Goal: Task Accomplishment & Management: Manage account settings

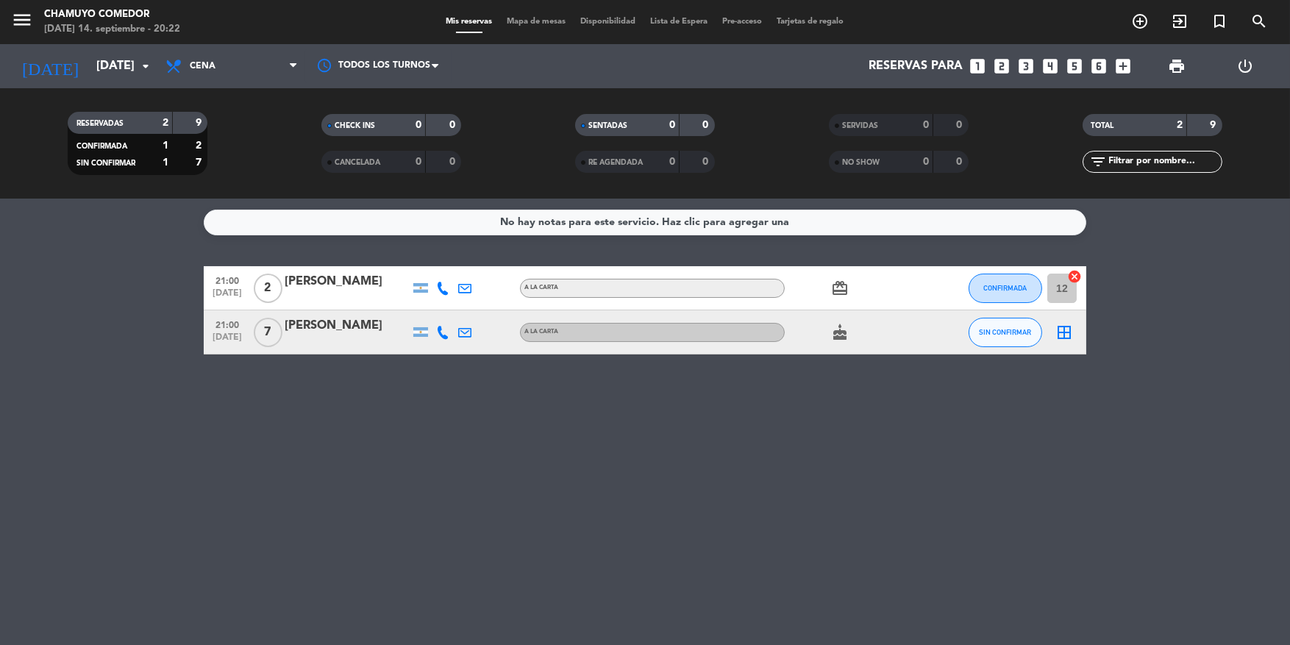
click at [1166, 346] on bookings-row "21:00 [DATE] 2 [PERSON_NAME] A LA CARTA card_giftcard CONFIRMADA 12 cancel 21:0…" at bounding box center [645, 310] width 1290 height 88
click at [1067, 332] on icon "border_all" at bounding box center [1065, 333] width 18 height 18
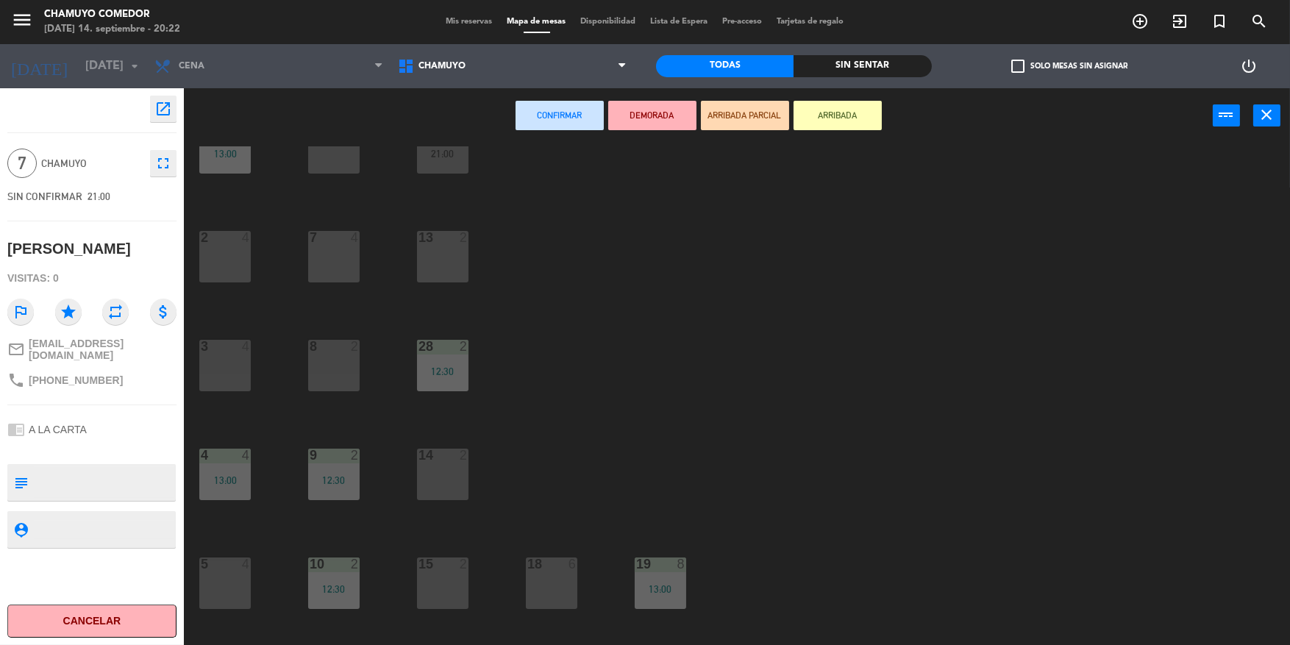
scroll to position [120, 0]
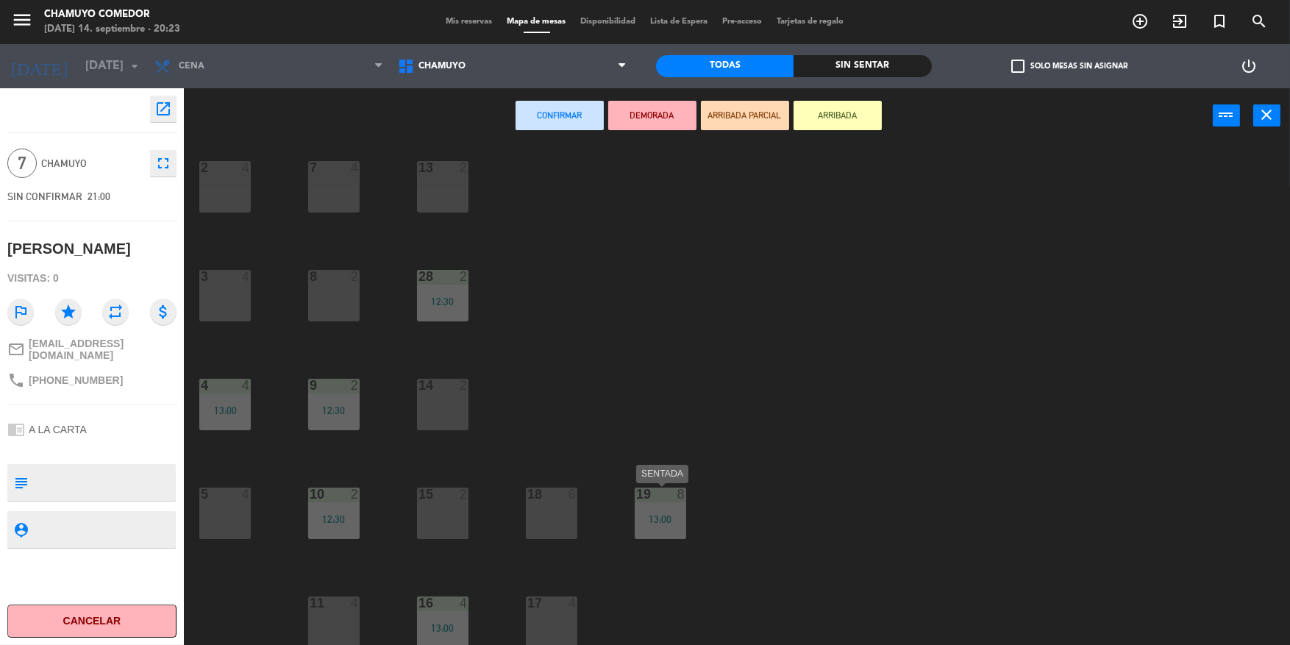
click at [666, 519] on div "13:00" at bounding box center [660, 519] width 51 height 10
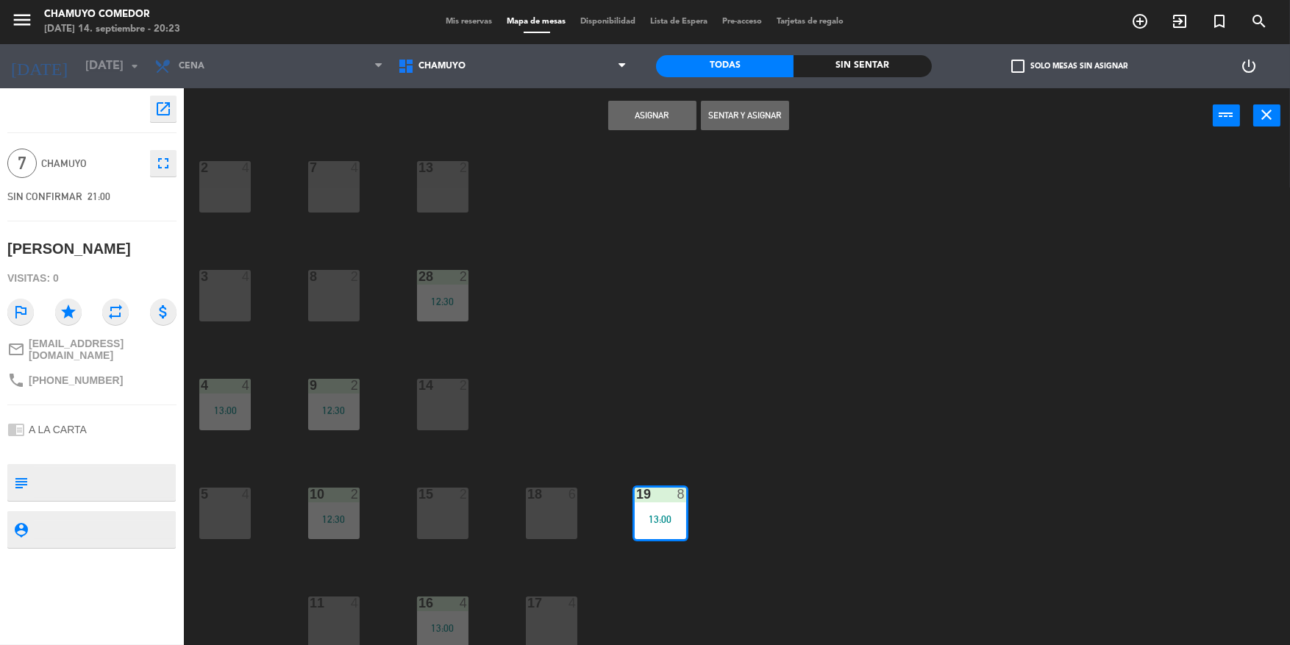
click at [636, 126] on button "Asignar" at bounding box center [652, 115] width 88 height 29
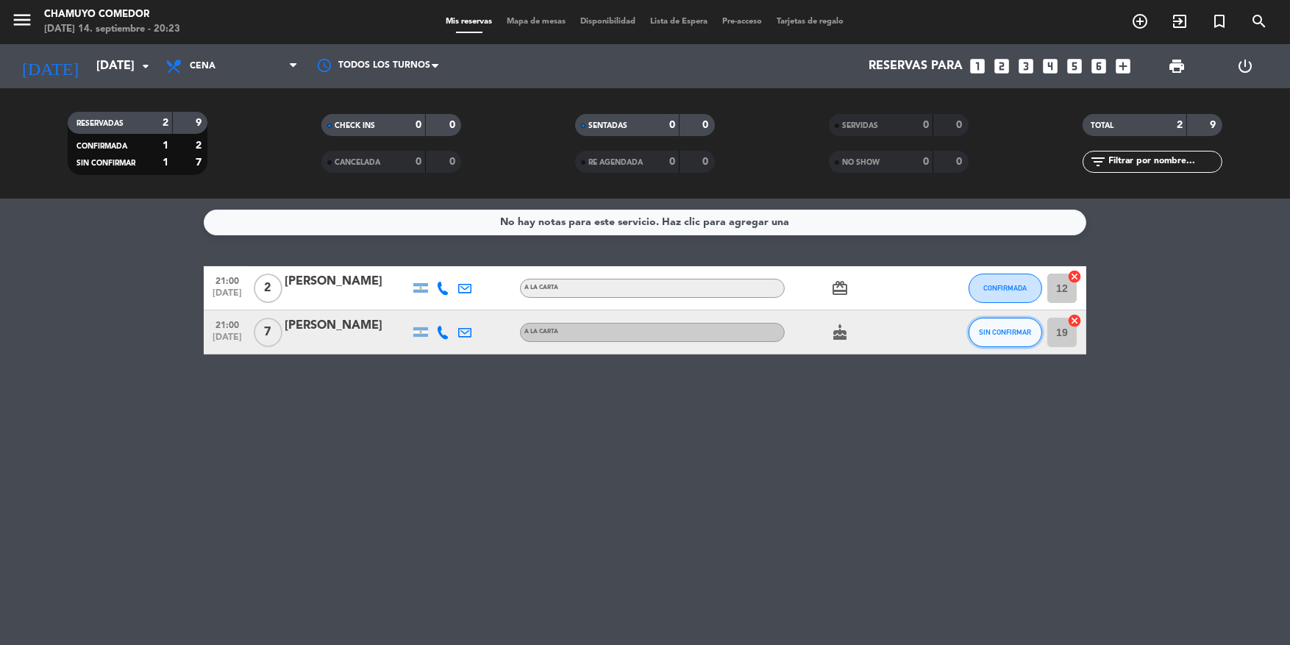
click at [1014, 330] on span "SIN CONFIRMAR" at bounding box center [1006, 332] width 52 height 8
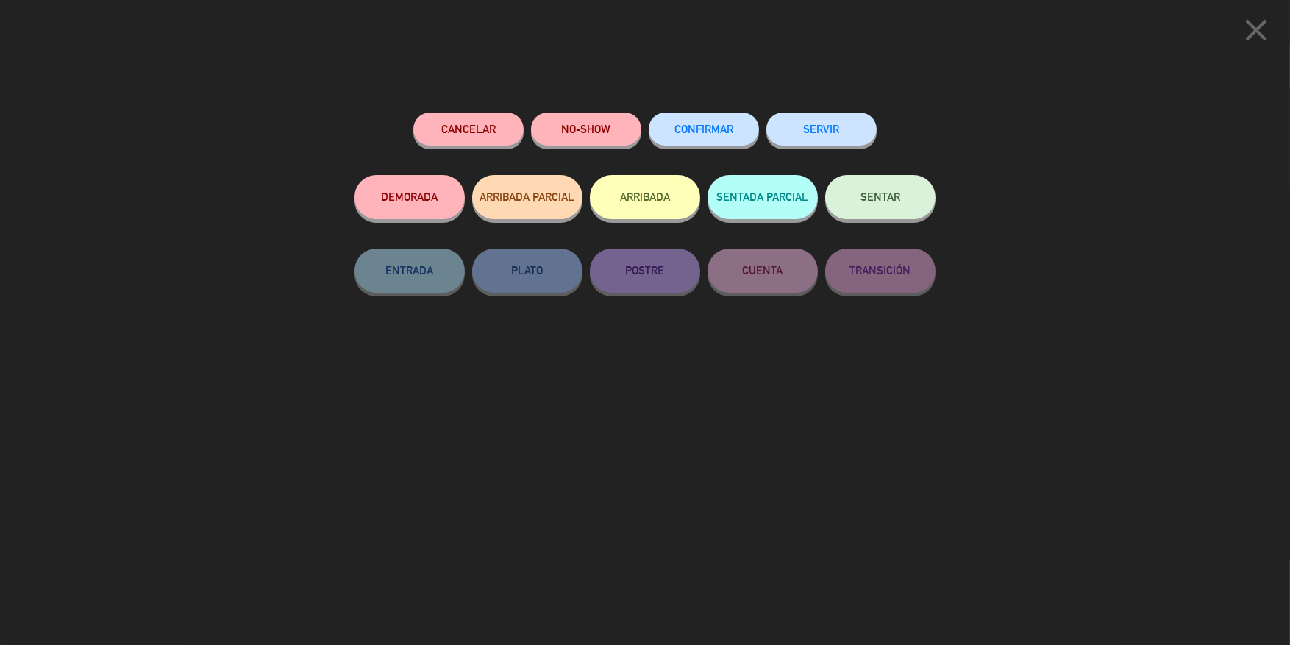
click at [735, 123] on button "CONFIRMAR" at bounding box center [704, 129] width 110 height 33
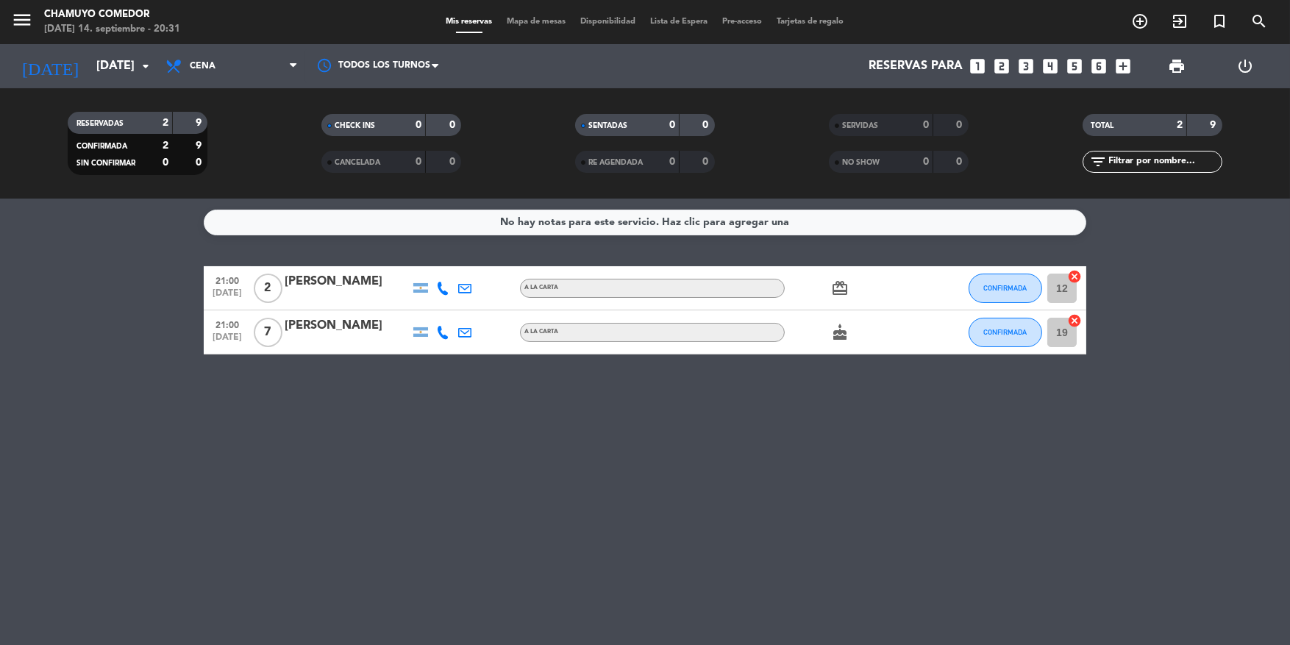
click at [213, 459] on div "No hay notas para este servicio. Haz clic para agregar una 21:00 [DATE] 2 [PERS…" at bounding box center [645, 422] width 1290 height 446
click at [273, 515] on div "No hay notas para este servicio. Haz clic para agregar una 21:00 [DATE] 2 [PERS…" at bounding box center [645, 422] width 1290 height 446
